Goal: Find specific page/section: Find specific page/section

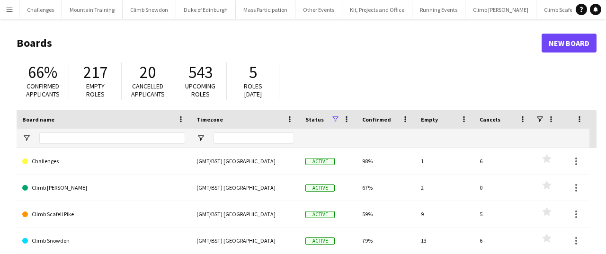
click at [10, 7] on app-icon "Menu" at bounding box center [10, 10] width 8 height 8
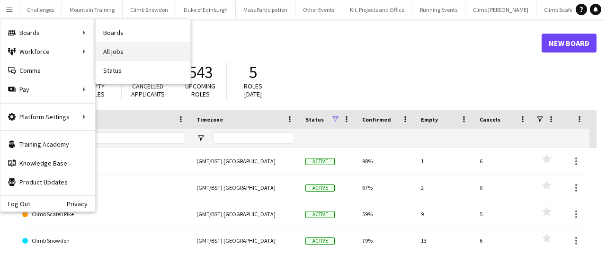
click at [116, 50] on link "All jobs" at bounding box center [143, 51] width 95 height 19
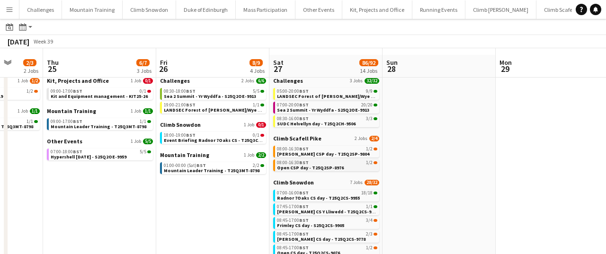
scroll to position [37, 0]
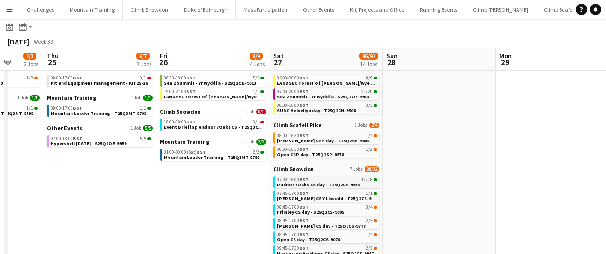
click at [316, 182] on span "Radnor 7Oaks CS day - T25Q2CS-9955" at bounding box center [318, 185] width 83 height 6
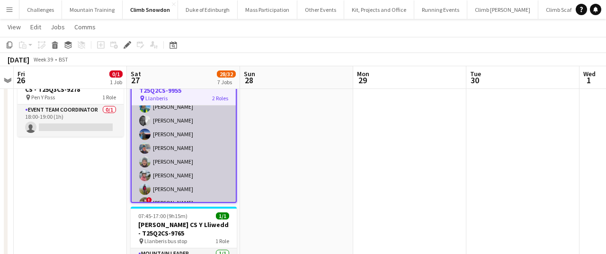
scroll to position [100, 0]
